Goal: Information Seeking & Learning: Learn about a topic

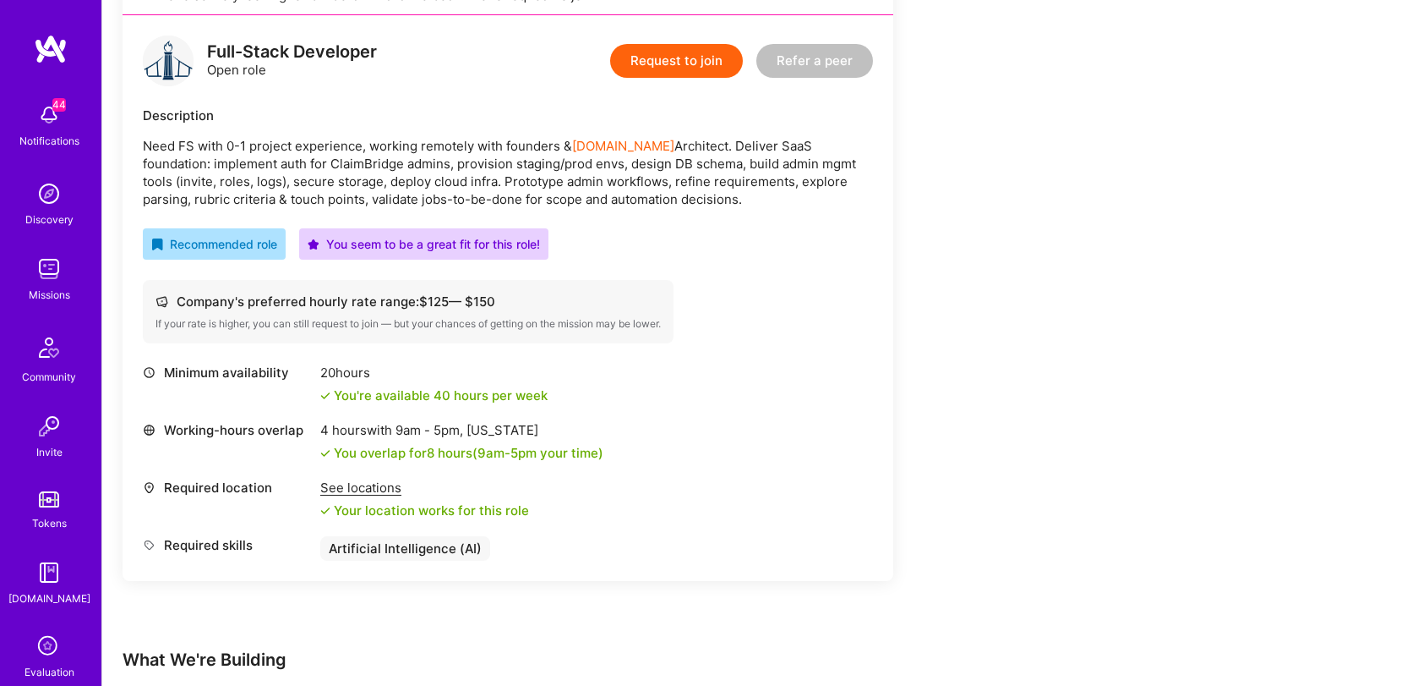
scroll to position [224, 0]
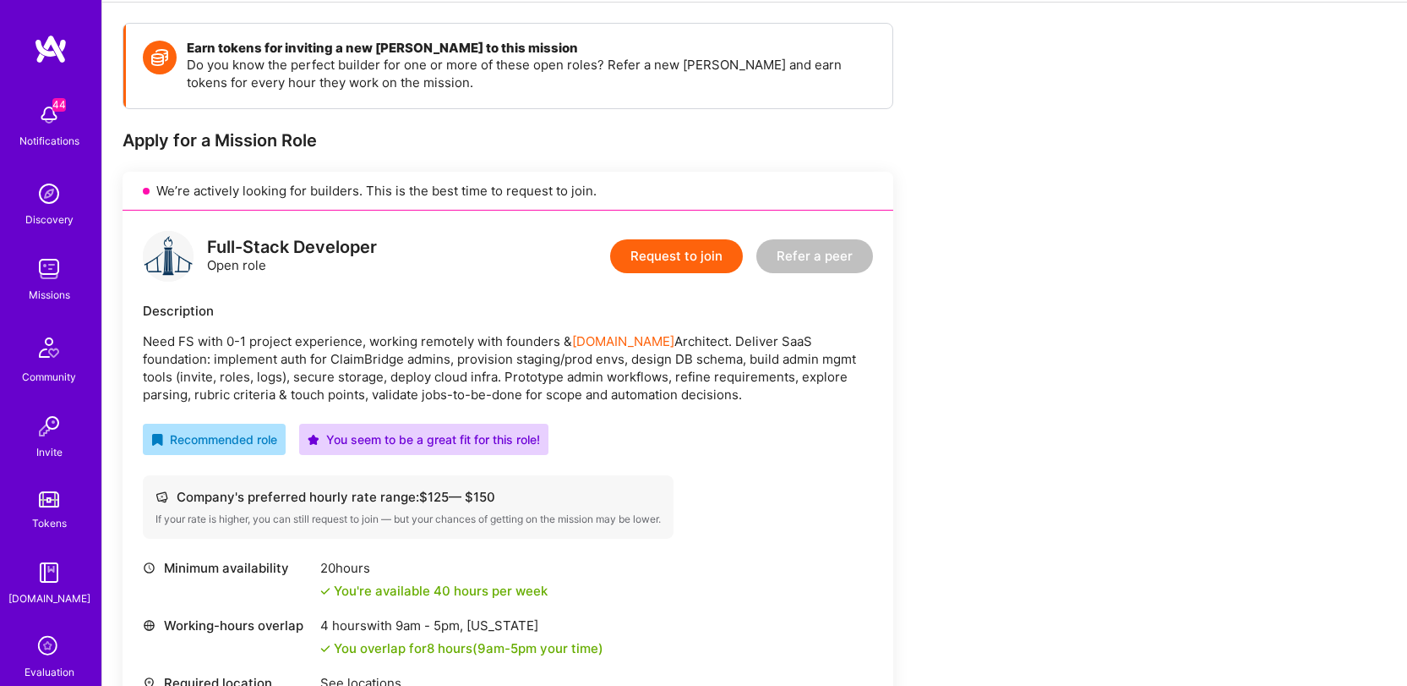
click at [480, 354] on p "Need FS with 0-1 project experience, working remotely with founders & A.Team Ar…" at bounding box center [508, 367] width 730 height 71
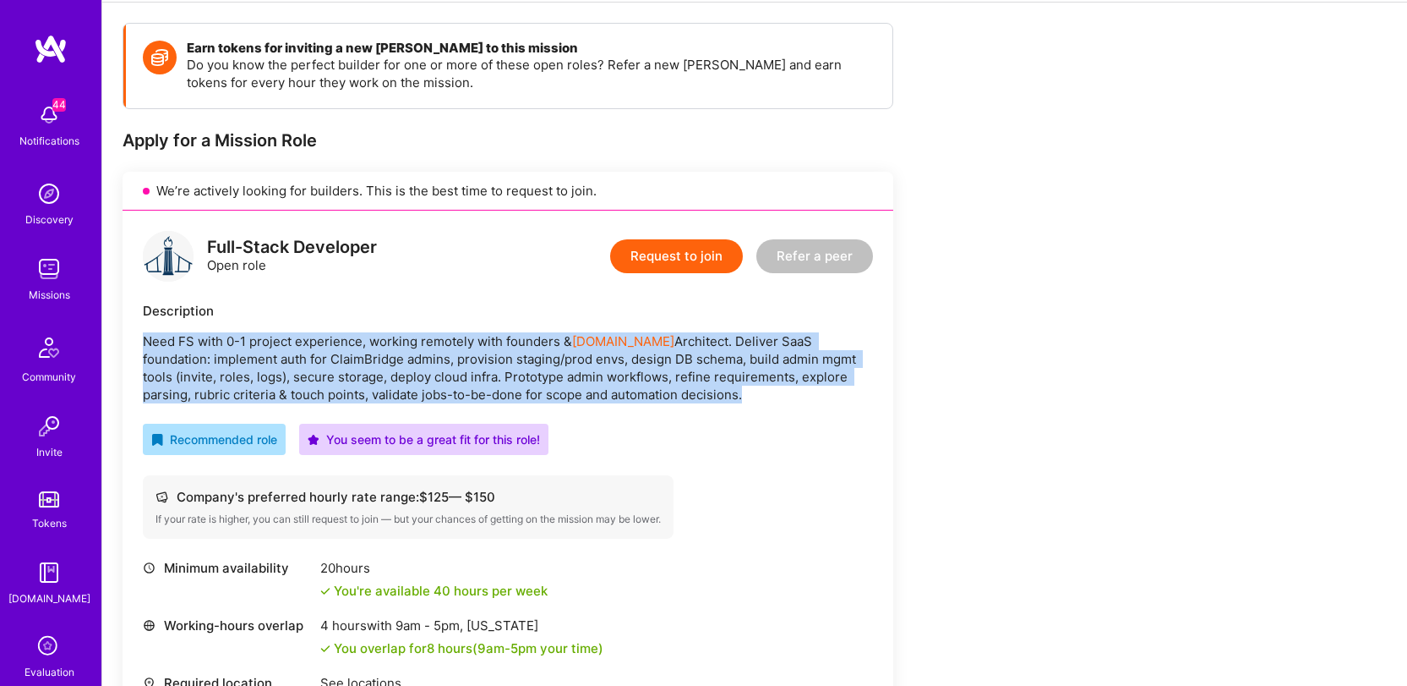
click at [480, 354] on p "Need FS with 0-1 project experience, working remotely with founders & A.Team Ar…" at bounding box center [508, 367] width 730 height 71
click at [653, 366] on p "Need FS with 0-1 project experience, working remotely with founders & A.Team Ar…" at bounding box center [508, 367] width 730 height 71
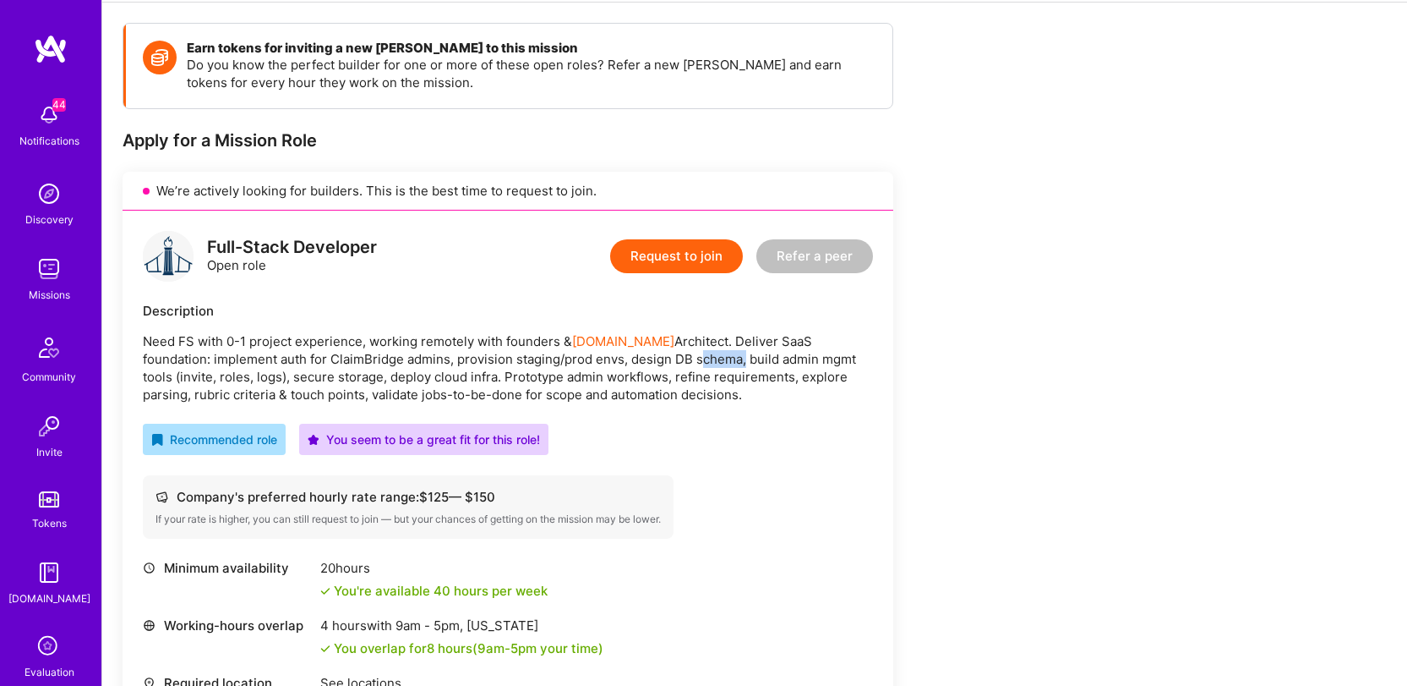
click at [653, 366] on p "Need FS with 0-1 project experience, working remotely with founders & A.Team Ar…" at bounding box center [508, 367] width 730 height 71
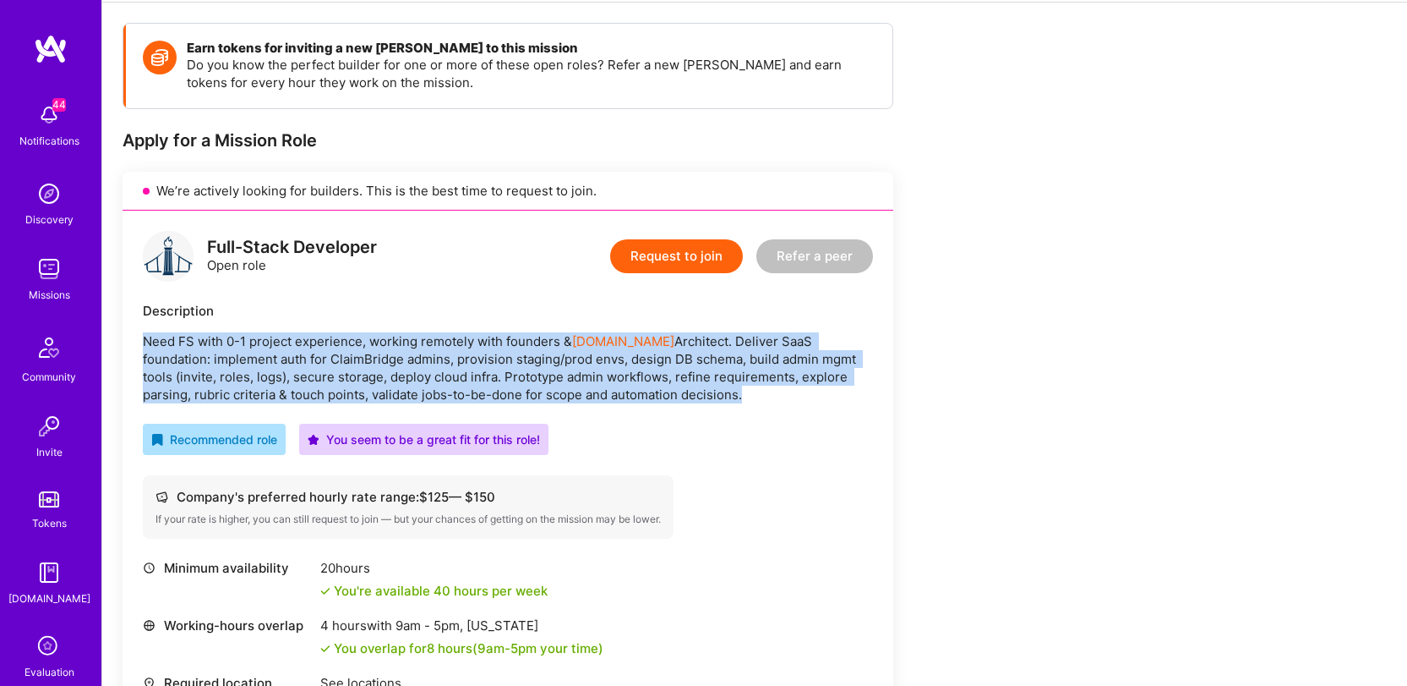
click at [653, 366] on p "Need FS with 0-1 project experience, working remotely with founders & A.Team Ar…" at bounding box center [508, 367] width 730 height 71
click at [882, 390] on div "Full-Stack Developer Open role Request to join Refer a peer Description Need FS…" at bounding box center [508, 492] width 771 height 565
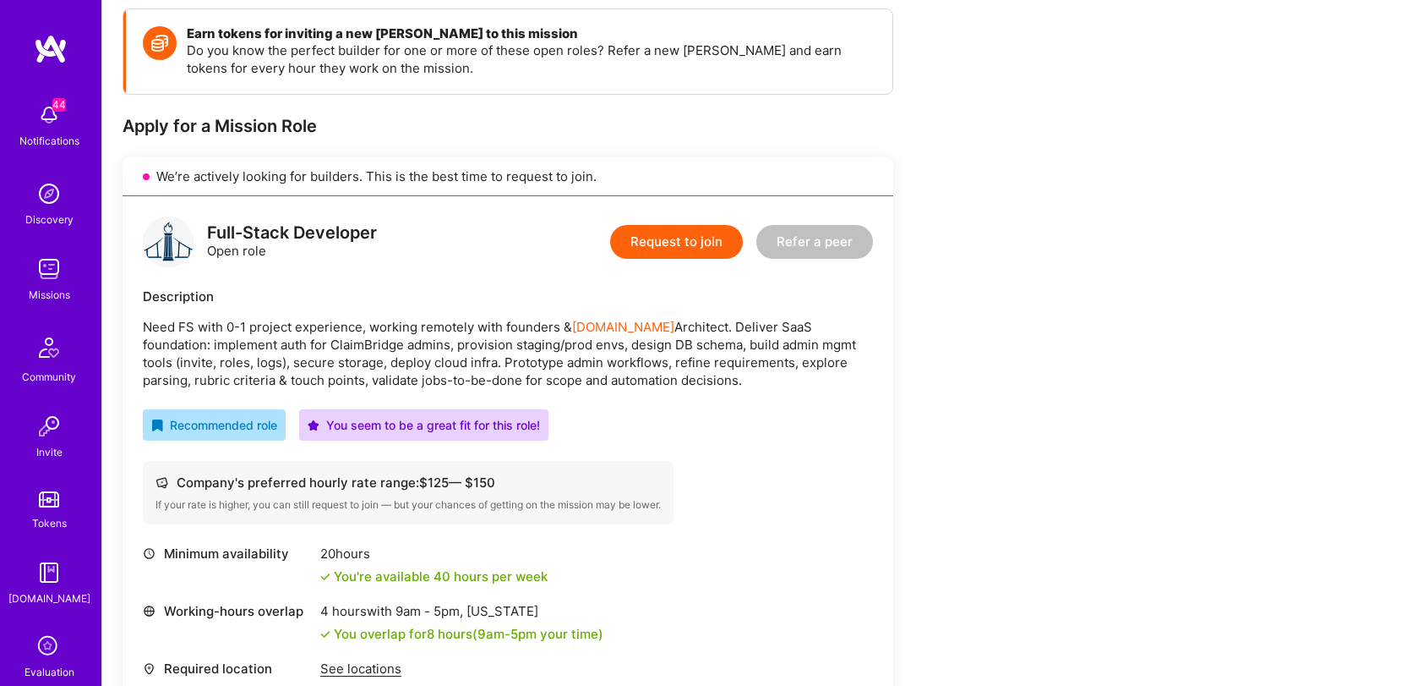
scroll to position [84, 0]
